Goal: Manage account settings

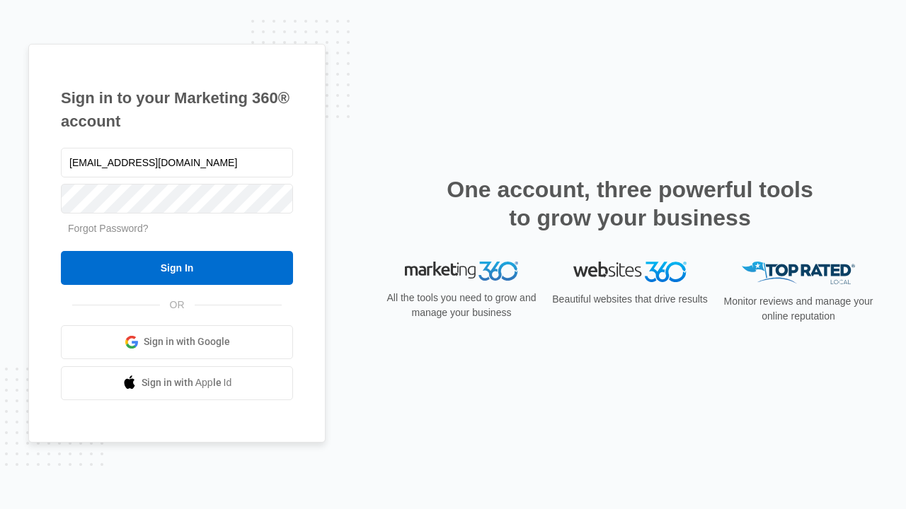
type input "[EMAIL_ADDRESS][DOMAIN_NAME]"
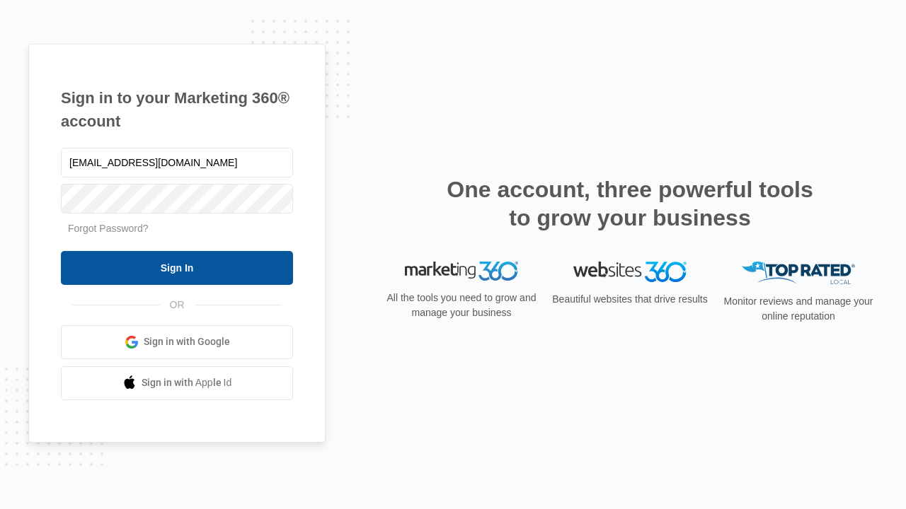
click at [177, 267] on input "Sign In" at bounding box center [177, 268] width 232 height 34
